Goal: Find specific page/section: Find specific page/section

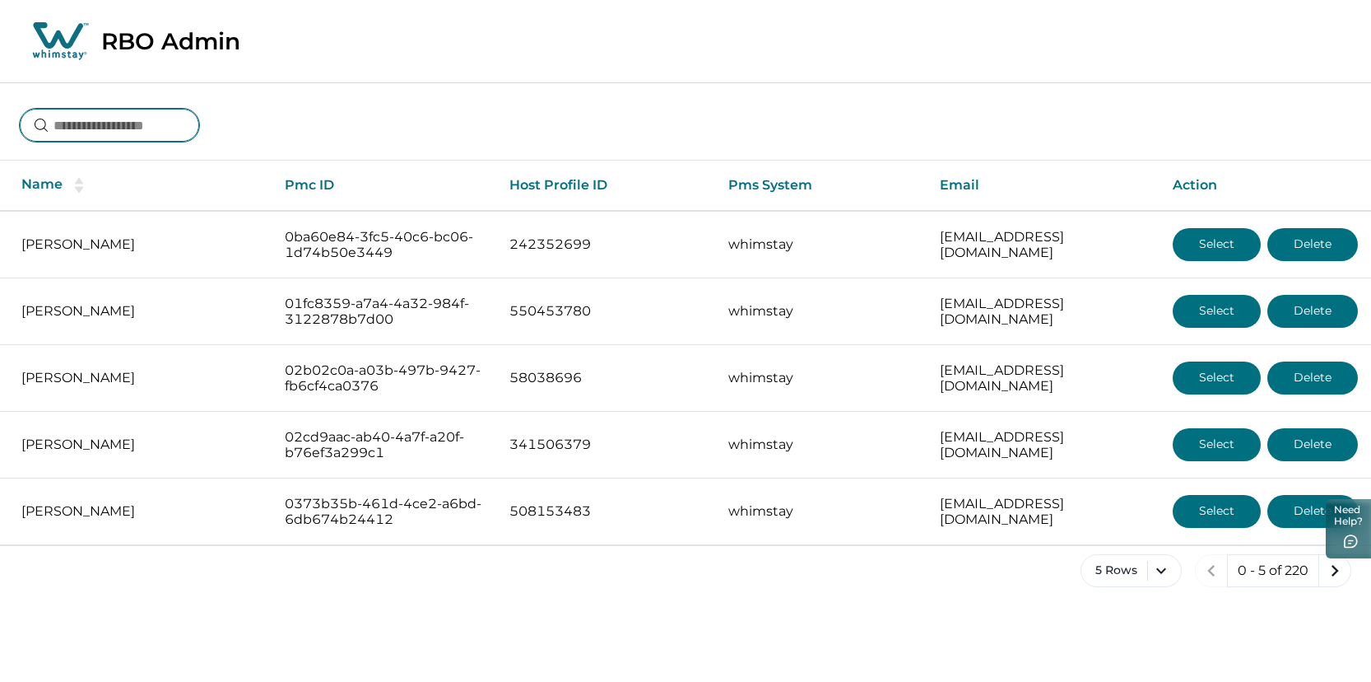
click at [157, 124] on input at bounding box center [109, 125] width 179 height 33
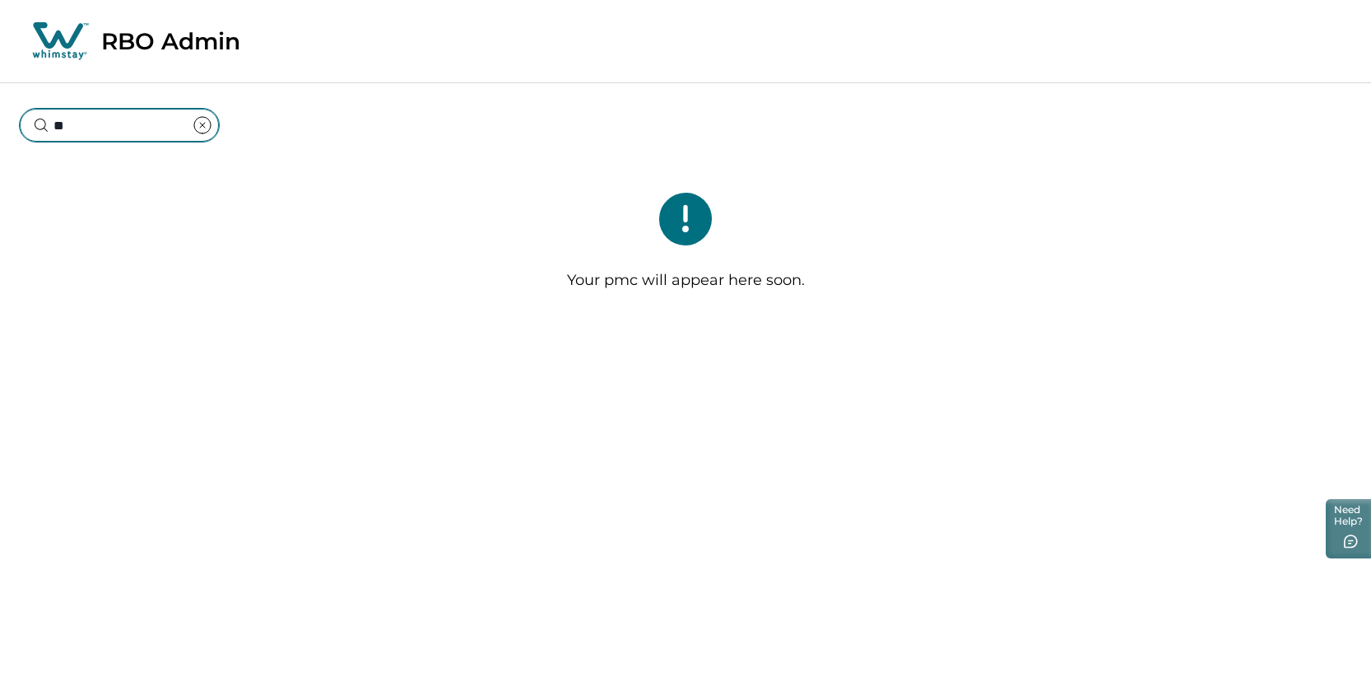
type input "*"
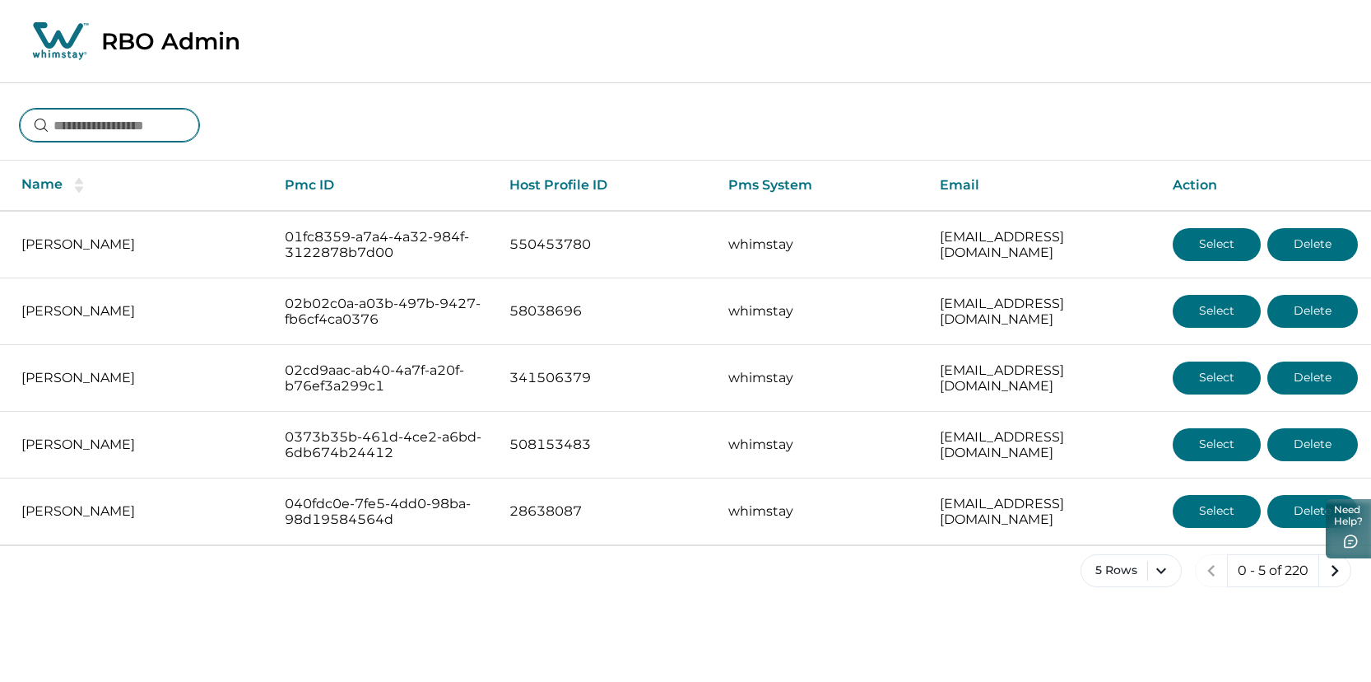
type input "**********"
